Goal: Task Accomplishment & Management: Manage account settings

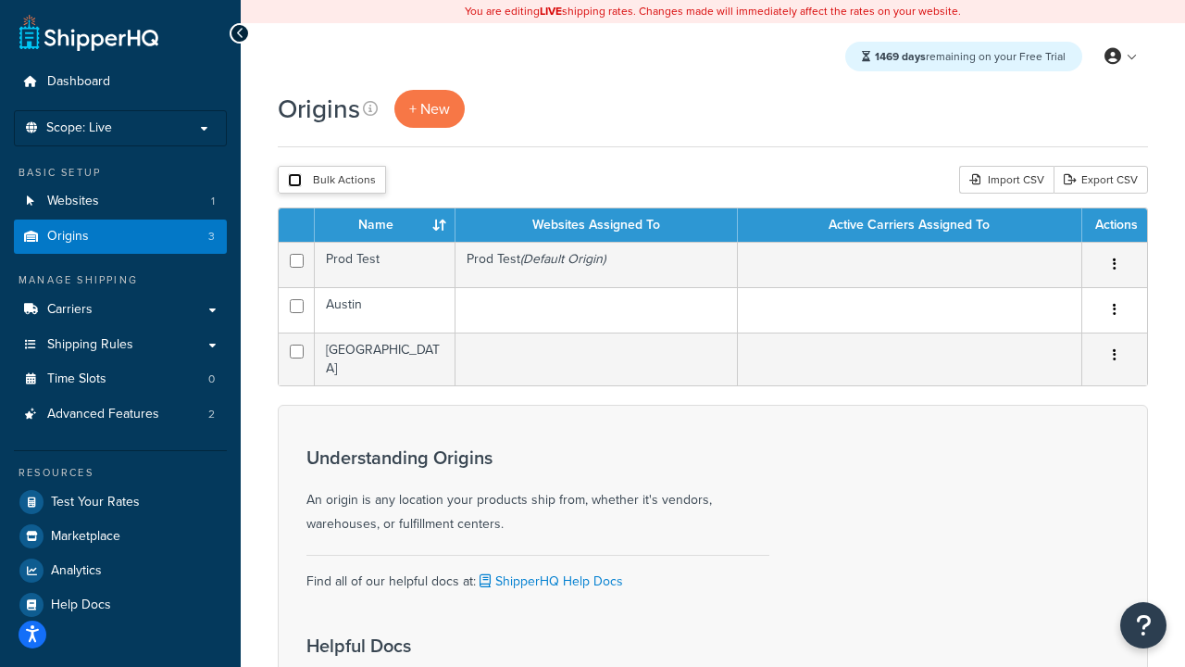
click at [294, 181] on input "checkbox" at bounding box center [295, 180] width 14 height 14
checkbox input "true"
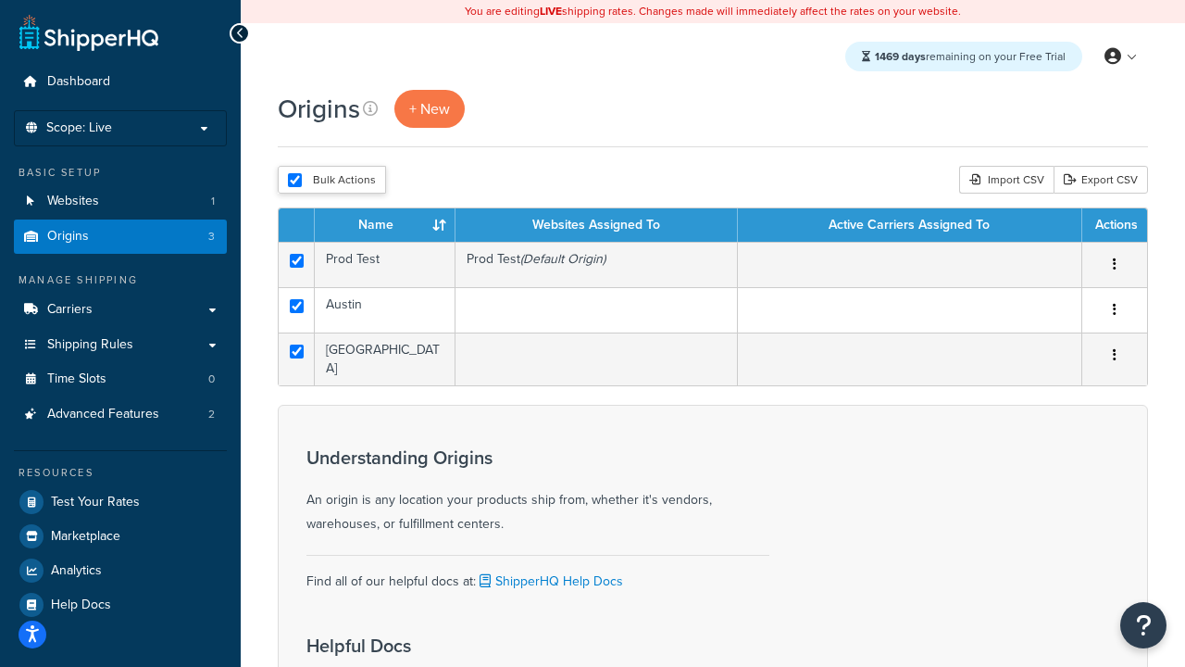
click at [0, 0] on button "Delete" at bounding box center [0, 0] width 0 height 0
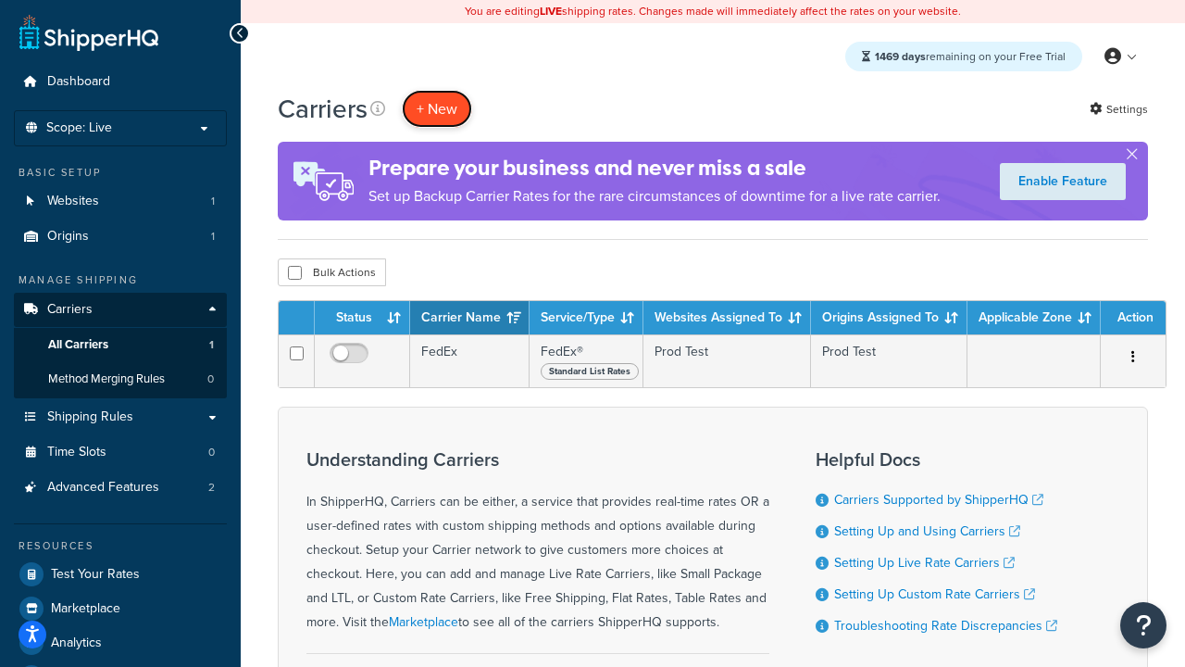
click at [437, 108] on button "+ New" at bounding box center [437, 109] width 70 height 38
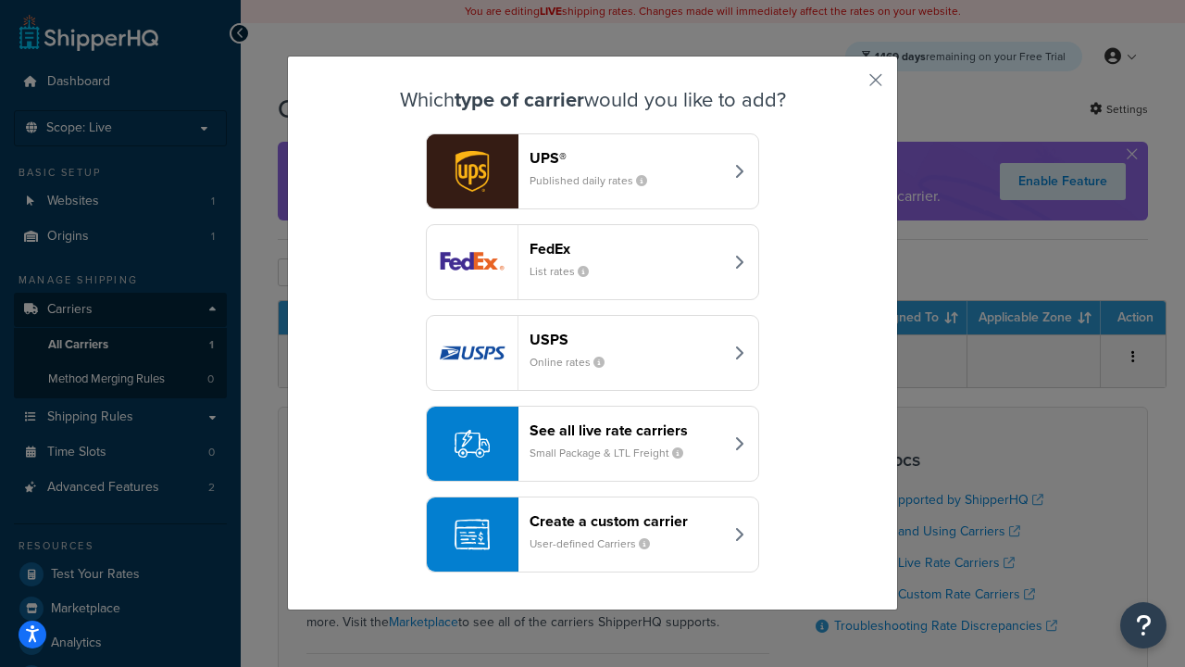
click at [592, 262] on div "FedEx List rates" at bounding box center [626, 262] width 193 height 44
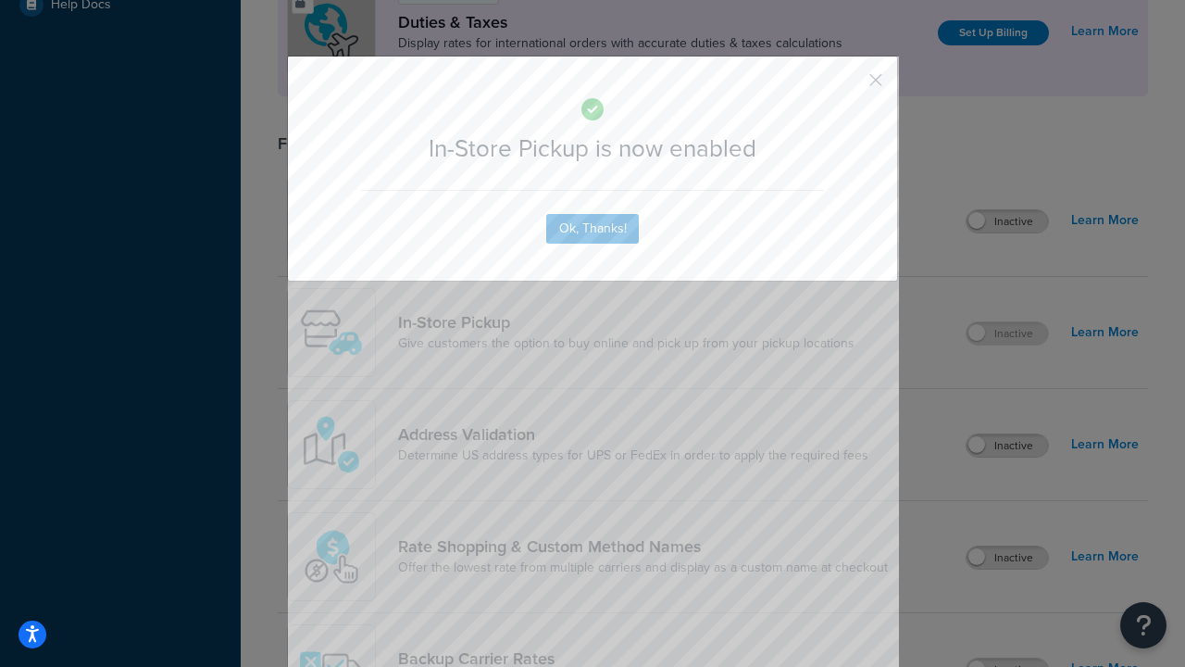
scroll to position [635, 0]
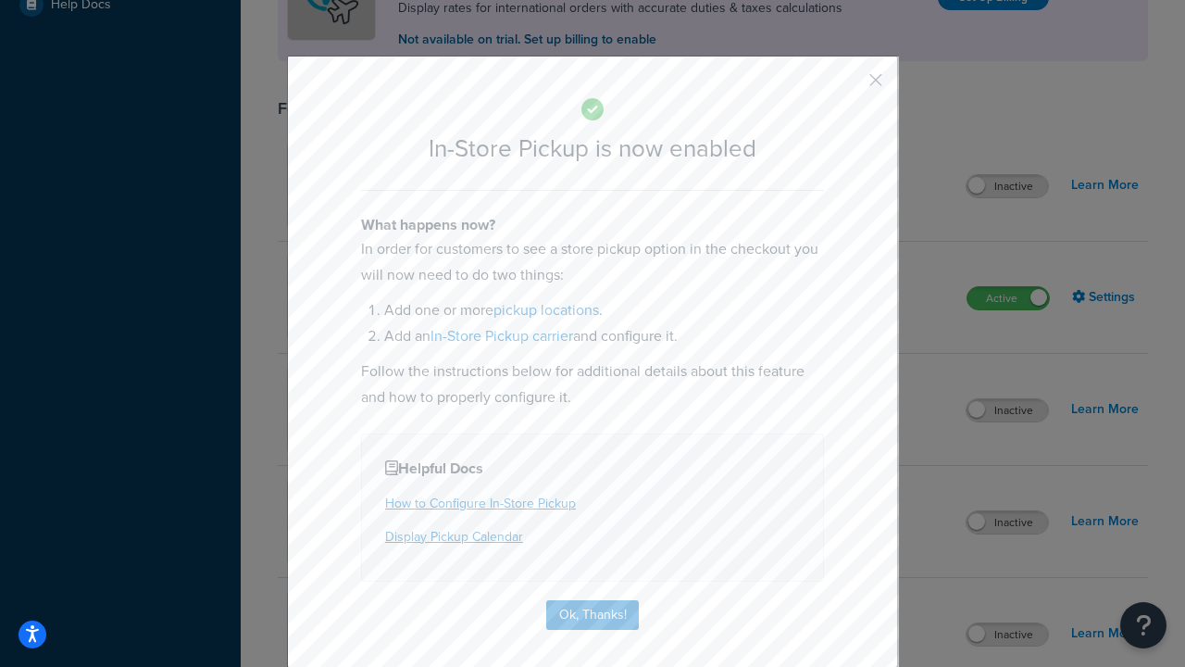
click at [848, 86] on button "button" at bounding box center [848, 86] width 5 height 5
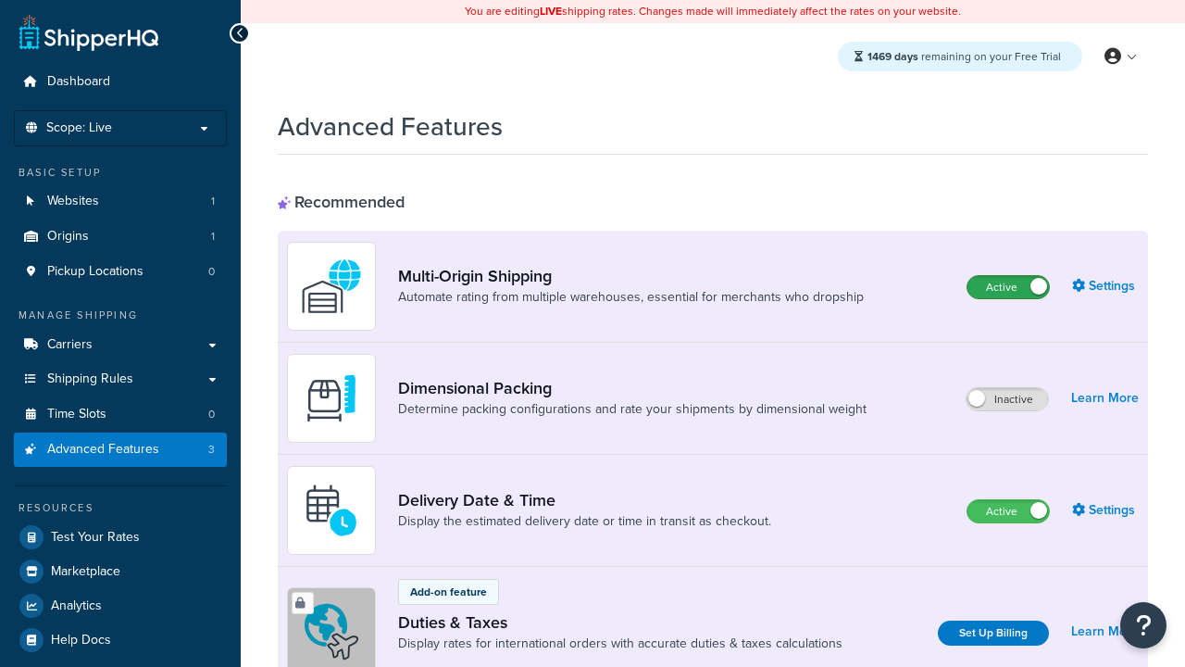
click at [1008, 287] on label "Active" at bounding box center [1007, 287] width 81 height 22
